Goal: Task Accomplishment & Management: Complete application form

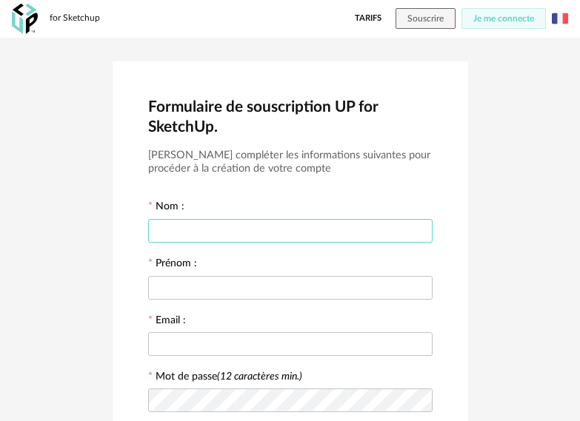
click at [202, 229] on input "text" at bounding box center [290, 231] width 284 height 24
type input "*****"
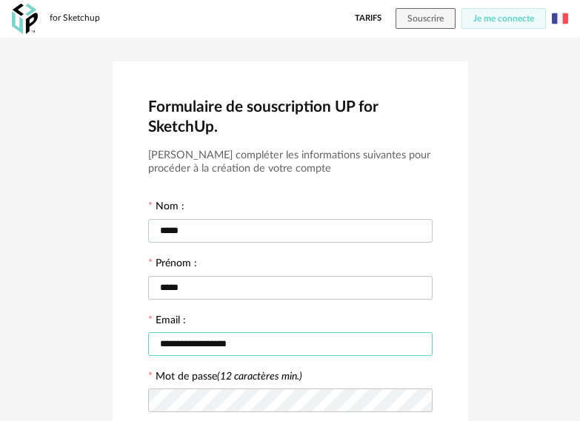
type input "**********"
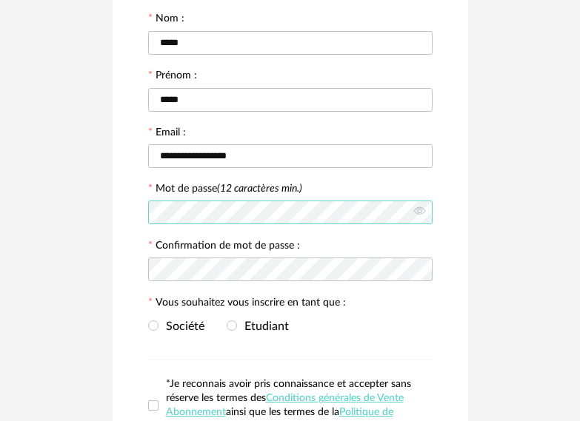
scroll to position [222, 0]
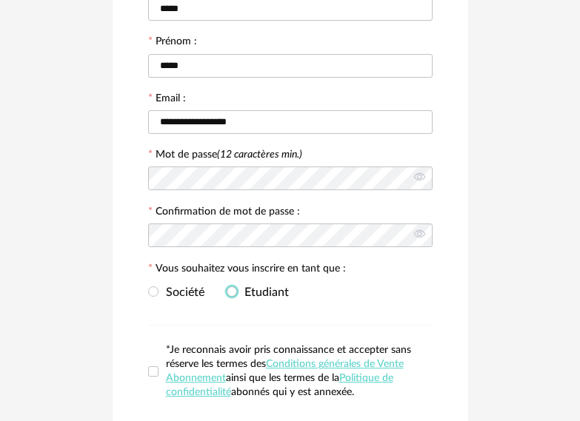
click at [275, 296] on span "Etudiant" at bounding box center [263, 293] width 52 height 12
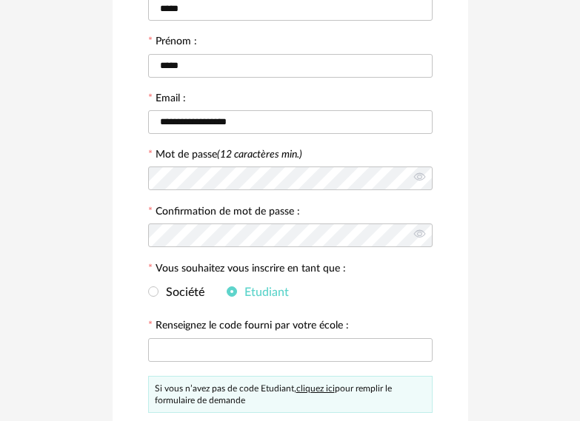
click at [388, 289] on div "Société Etudiant" at bounding box center [290, 293] width 284 height 30
click at [193, 290] on span "Société" at bounding box center [181, 293] width 46 height 12
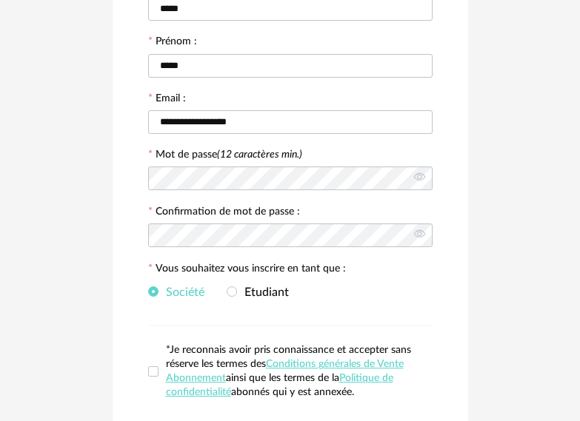
scroll to position [341, 0]
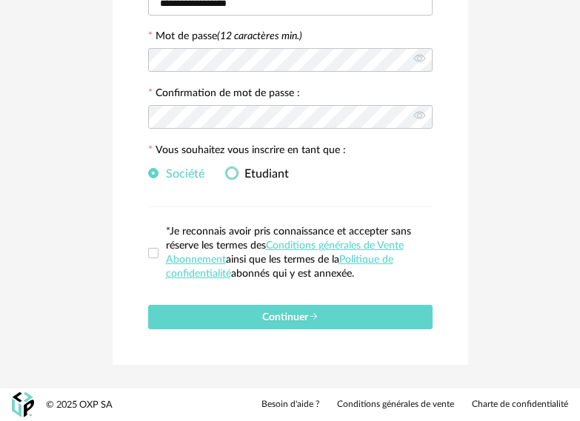
click at [264, 176] on span "Etudiant" at bounding box center [263, 174] width 52 height 12
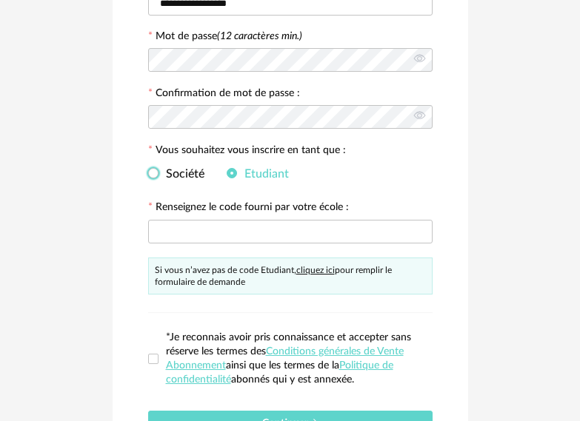
click at [178, 168] on label "Société" at bounding box center [176, 174] width 56 height 13
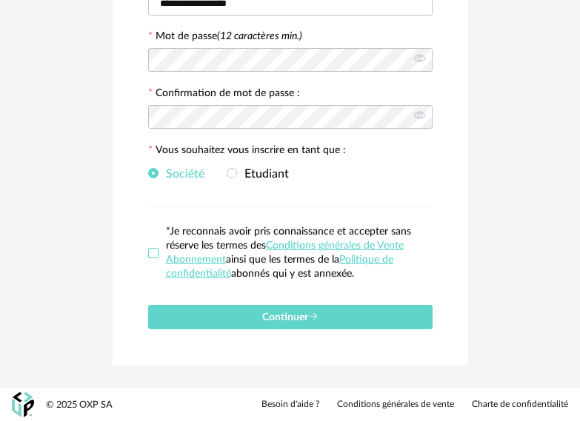
click at [153, 258] on span at bounding box center [153, 253] width 10 height 10
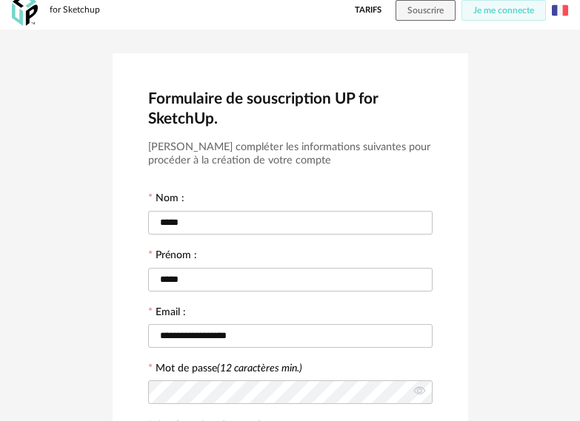
scroll to position [0, 0]
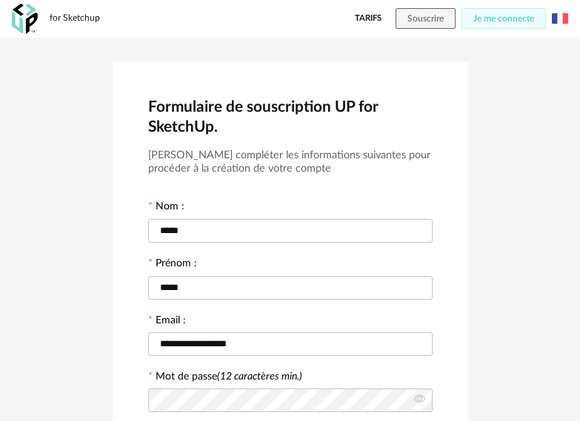
click at [367, 17] on link "Tarifs" at bounding box center [368, 18] width 27 height 21
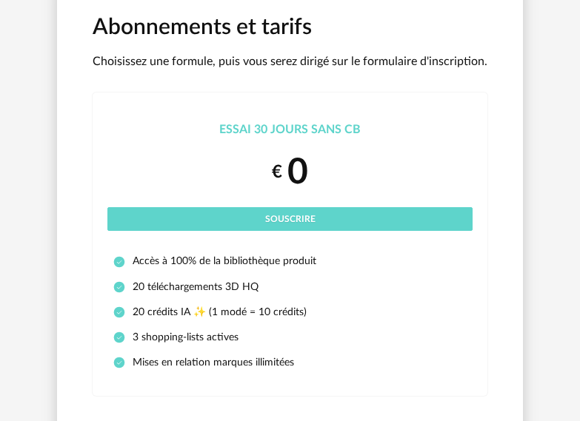
scroll to position [74, 0]
